Goal: Navigation & Orientation: Find specific page/section

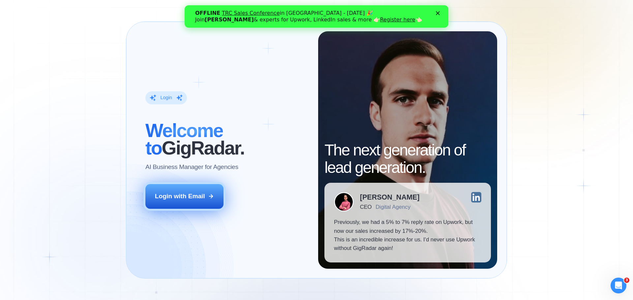
click at [199, 197] on div "Login with Email" at bounding box center [180, 196] width 50 height 9
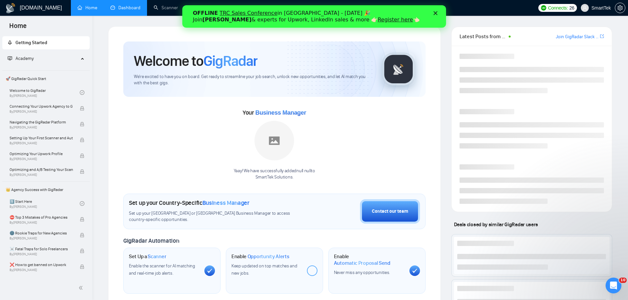
click at [127, 7] on link "Dashboard" at bounding box center [125, 8] width 30 height 6
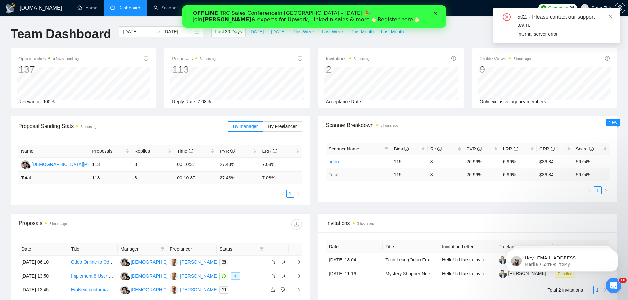
click at [246, 204] on div "Name Proposals Replies Time PVR LRR [PERSON_NAME] Nugraha 113 8 00:10:37 27.43%…" at bounding box center [161, 171] width 300 height 69
click at [611, 16] on icon "close" at bounding box center [610, 17] width 5 height 5
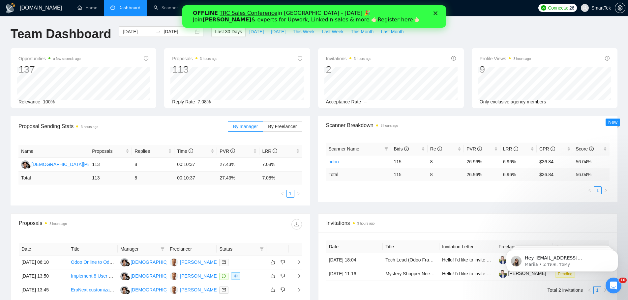
click at [438, 13] on div "Закрити" at bounding box center [436, 13] width 7 height 4
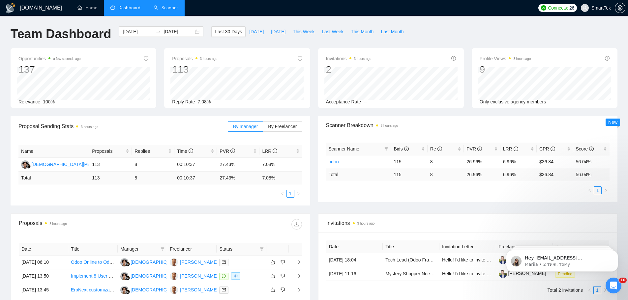
click at [167, 11] on link "Scanner" at bounding box center [166, 8] width 24 height 6
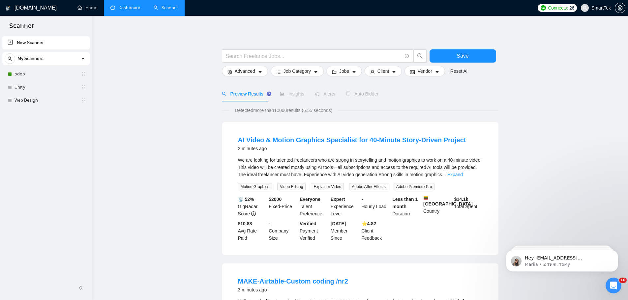
click at [122, 9] on link "Dashboard" at bounding box center [125, 8] width 30 height 6
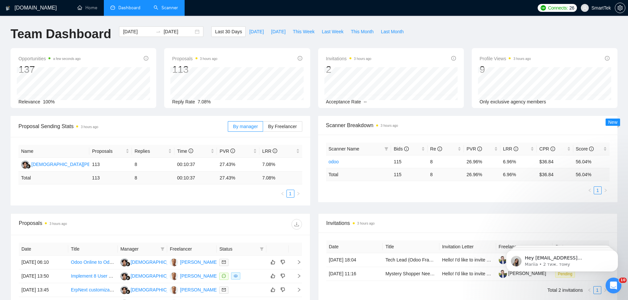
click at [163, 10] on link "Scanner" at bounding box center [166, 8] width 24 height 6
